Goal: Task Accomplishment & Management: Manage account settings

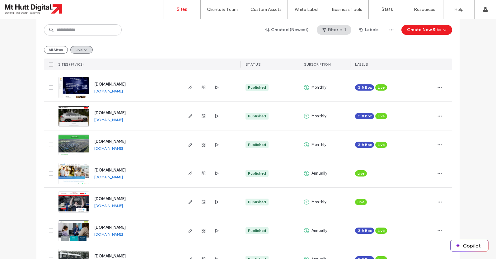
scroll to position [669, 0]
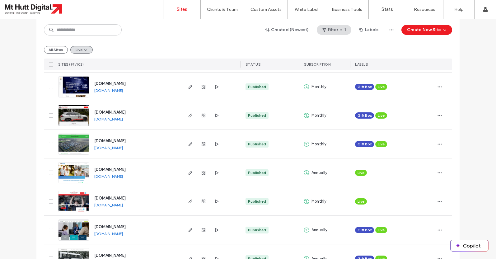
click at [101, 148] on link "[DOMAIN_NAME]" at bounding box center [108, 147] width 29 height 5
click at [254, 243] on div "Published" at bounding box center [269, 230] width 58 height 28
click at [204, 229] on use "button" at bounding box center [204, 230] width 4 height 4
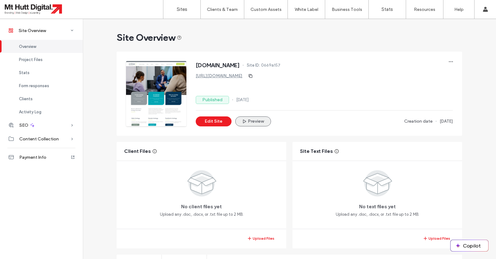
click at [244, 120] on use "button" at bounding box center [244, 121] width 3 height 4
click at [176, 9] on link "Sites" at bounding box center [181, 9] width 37 height 19
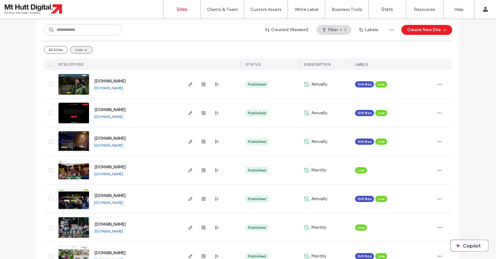
scroll to position [358, 0]
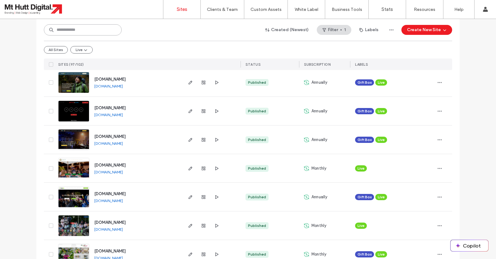
click at [79, 33] on input at bounding box center [83, 29] width 78 height 11
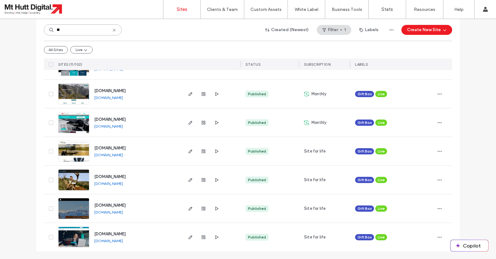
scroll to position [158, 0]
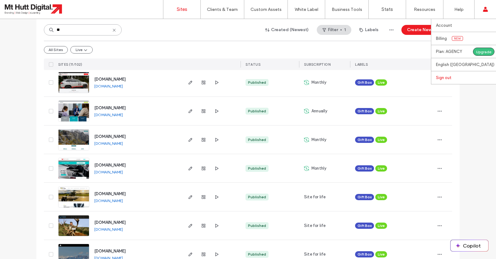
type input "**"
drag, startPoint x: 452, startPoint y: 79, endPoint x: 447, endPoint y: 74, distance: 6.6
click at [451, 79] on link "Sign out" at bounding box center [466, 77] width 60 height 13
